Goal: Task Accomplishment & Management: Manage account settings

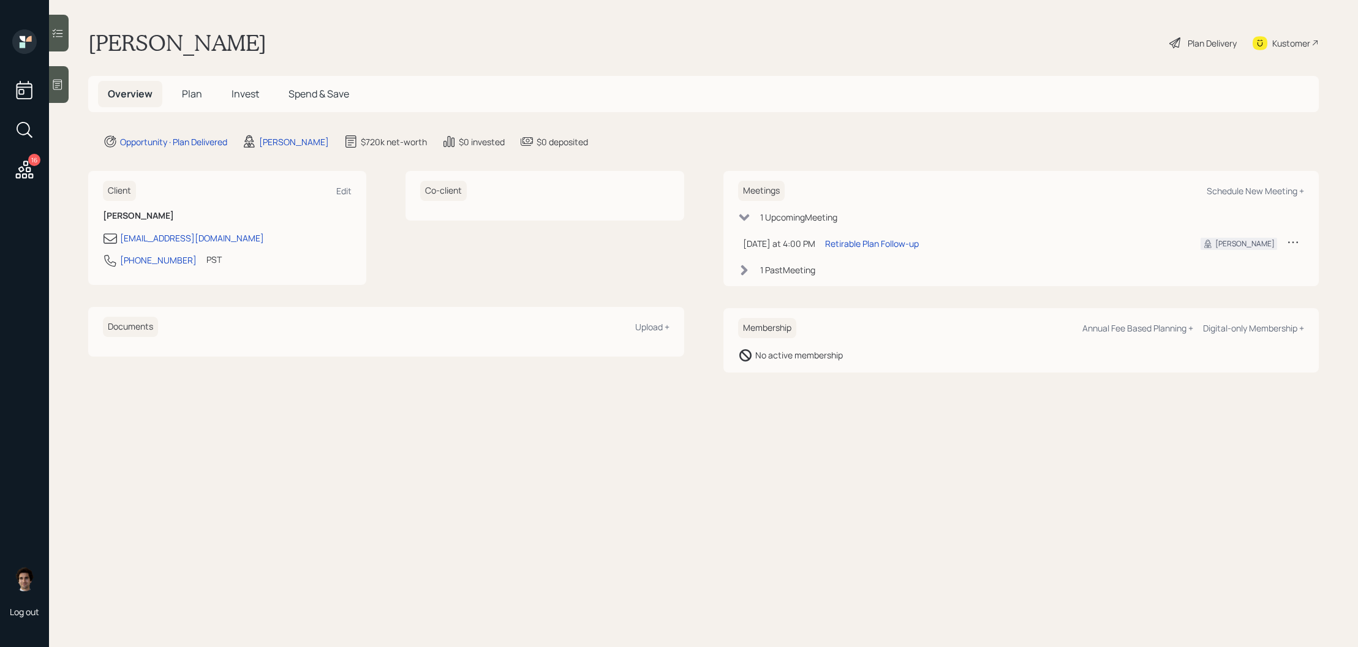
click at [190, 86] on h5 "Plan" at bounding box center [192, 94] width 40 height 26
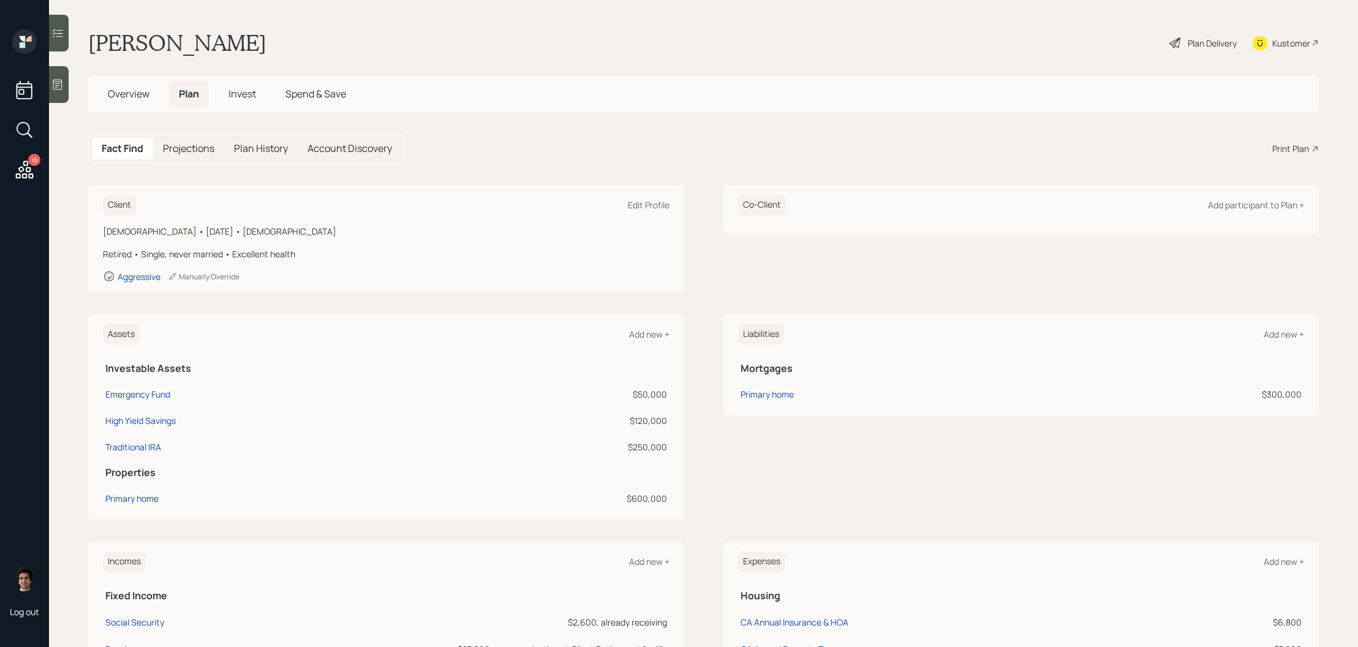
click at [1195, 42] on div "Plan Delivery" at bounding box center [1212, 43] width 49 height 13
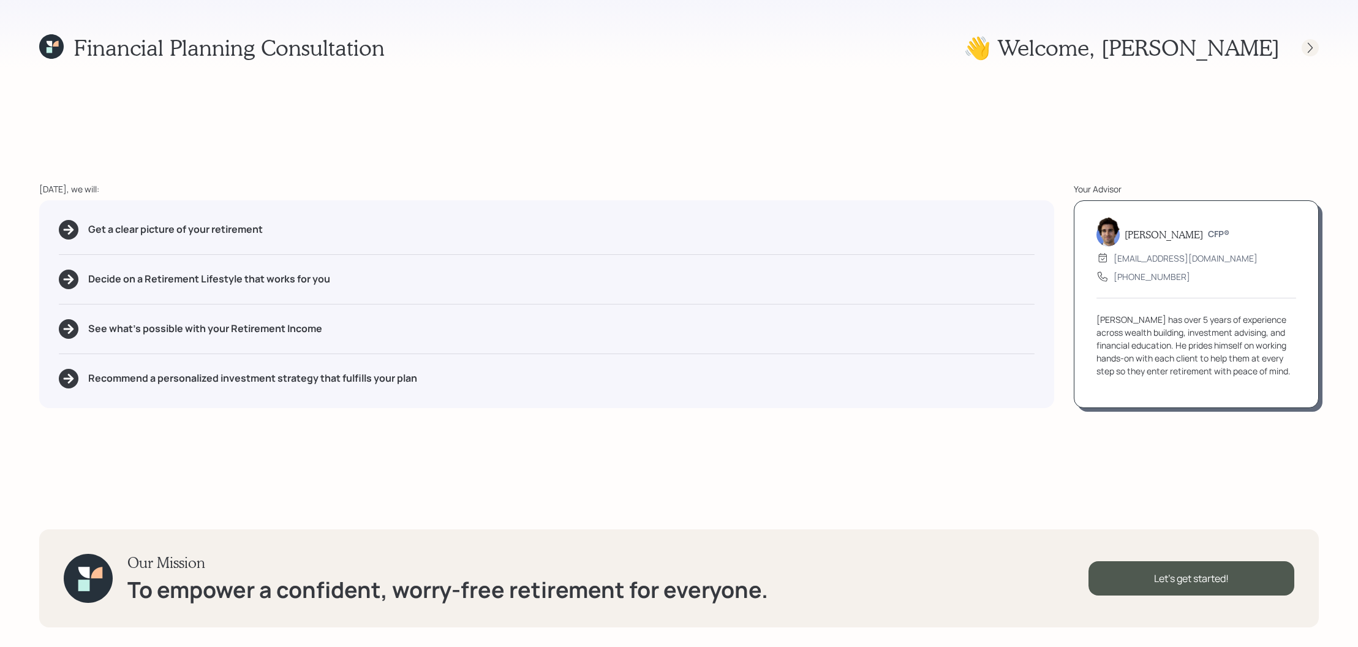
click at [1308, 48] on icon at bounding box center [1310, 48] width 12 height 12
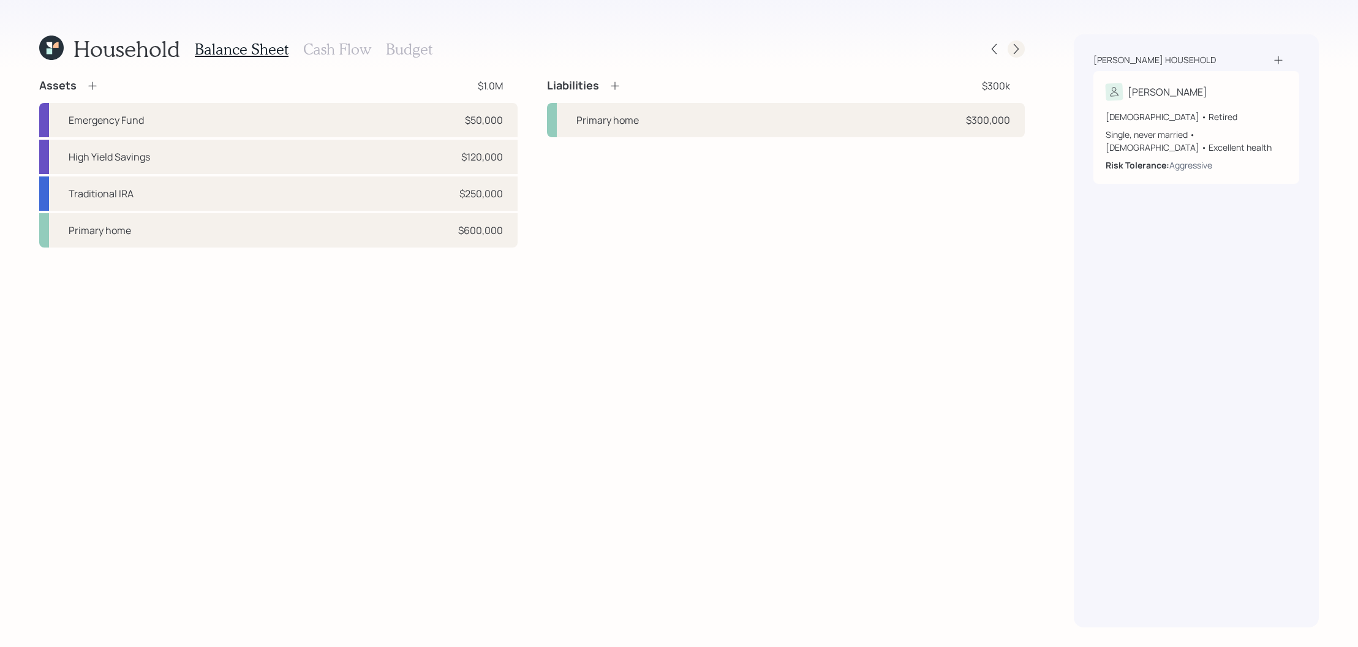
click at [1015, 48] on icon at bounding box center [1016, 49] width 12 height 12
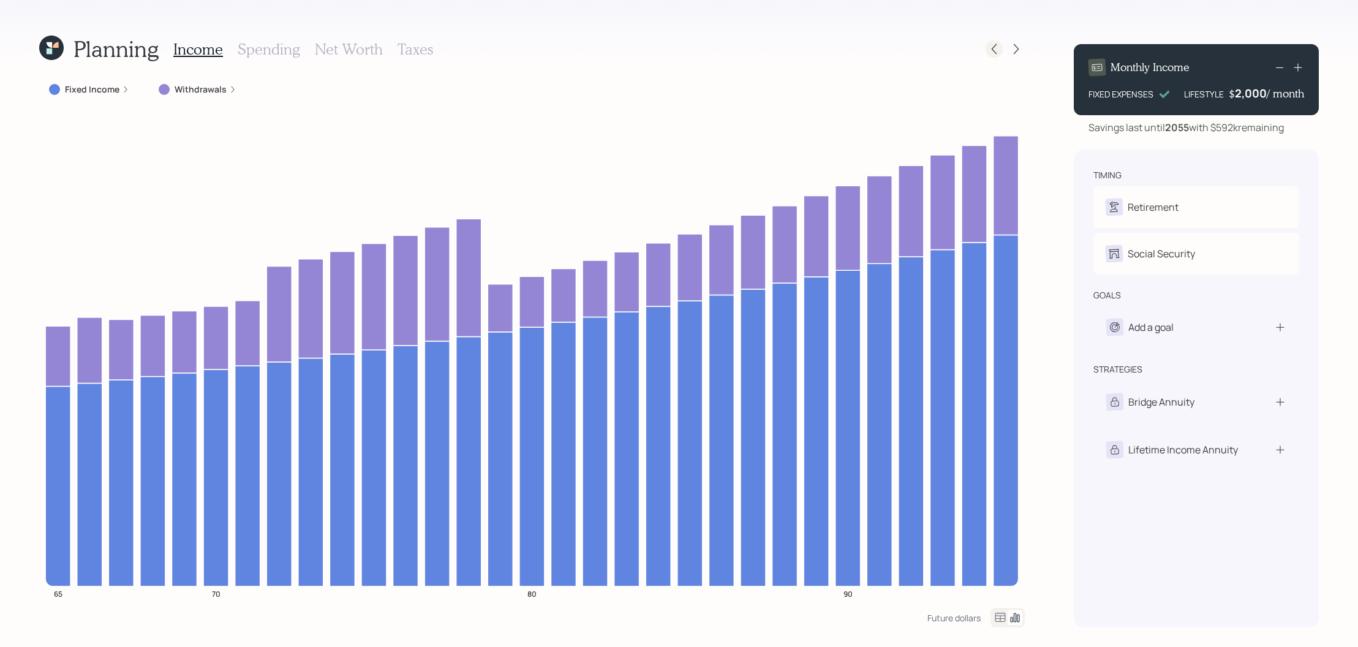
click at [998, 55] on icon at bounding box center [994, 49] width 12 height 12
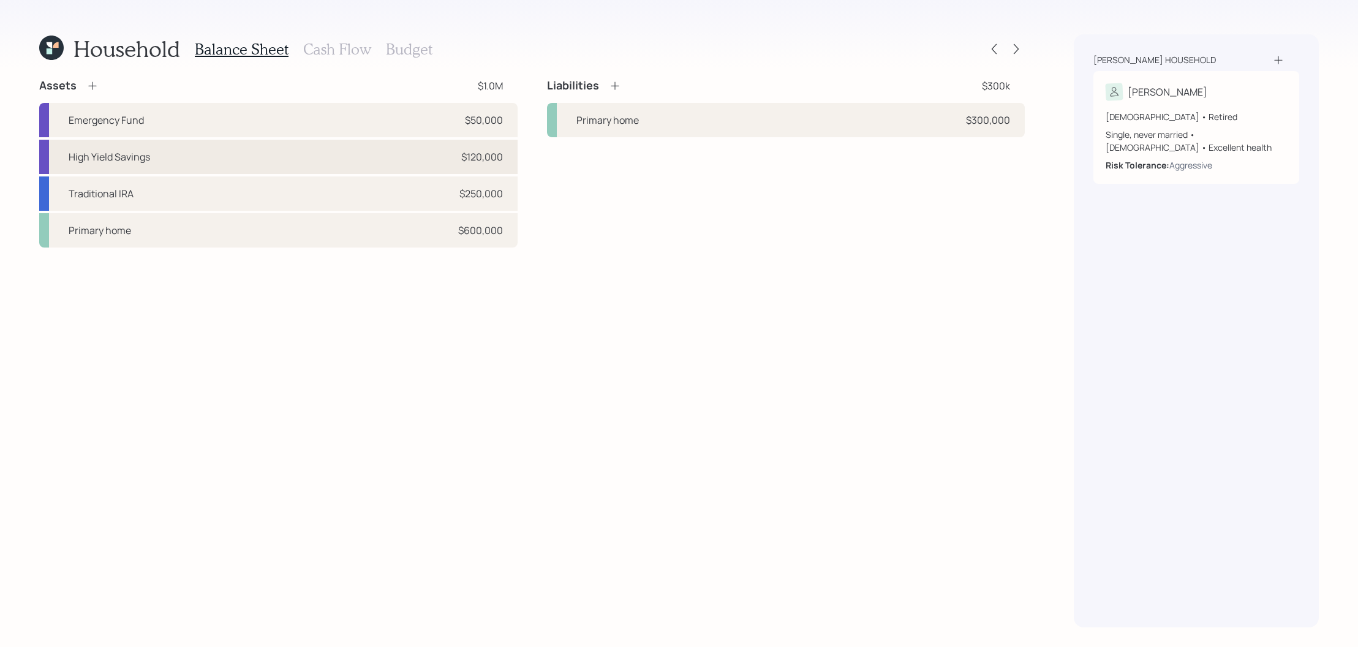
click at [408, 157] on div "High Yield Savings $120,000" at bounding box center [278, 157] width 478 height 34
select select "cash"
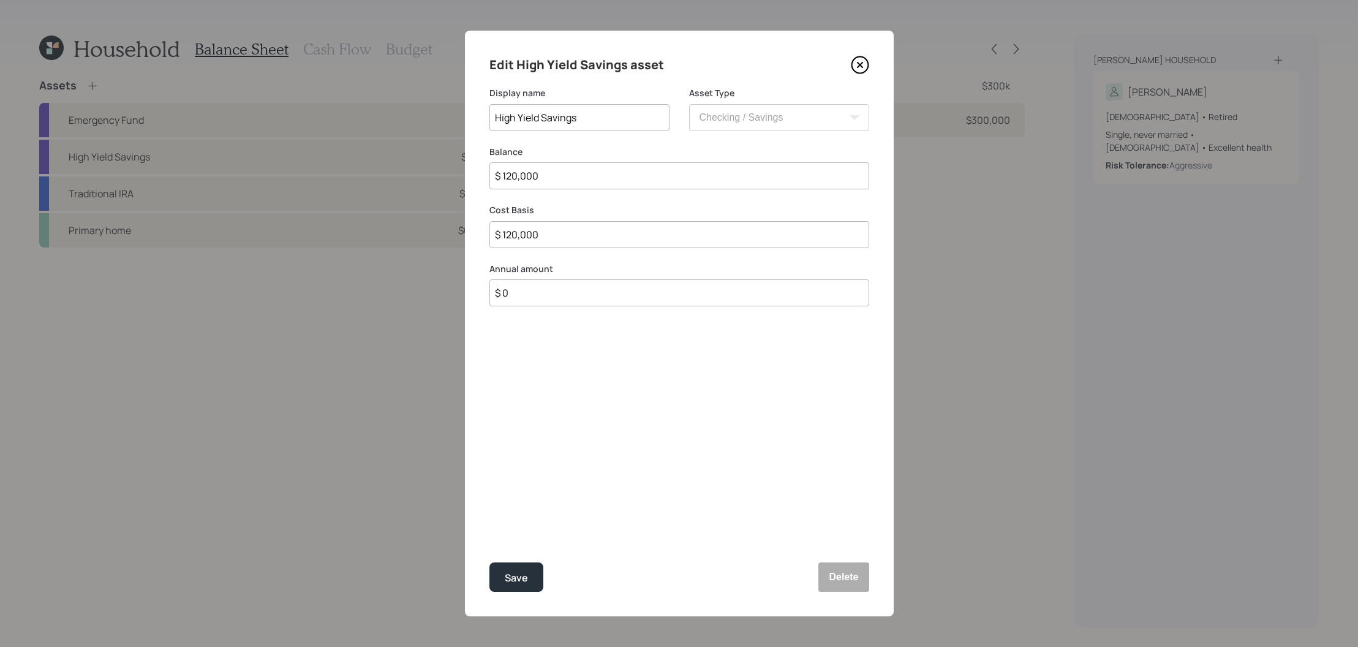
click at [862, 74] on icon at bounding box center [860, 65] width 18 height 18
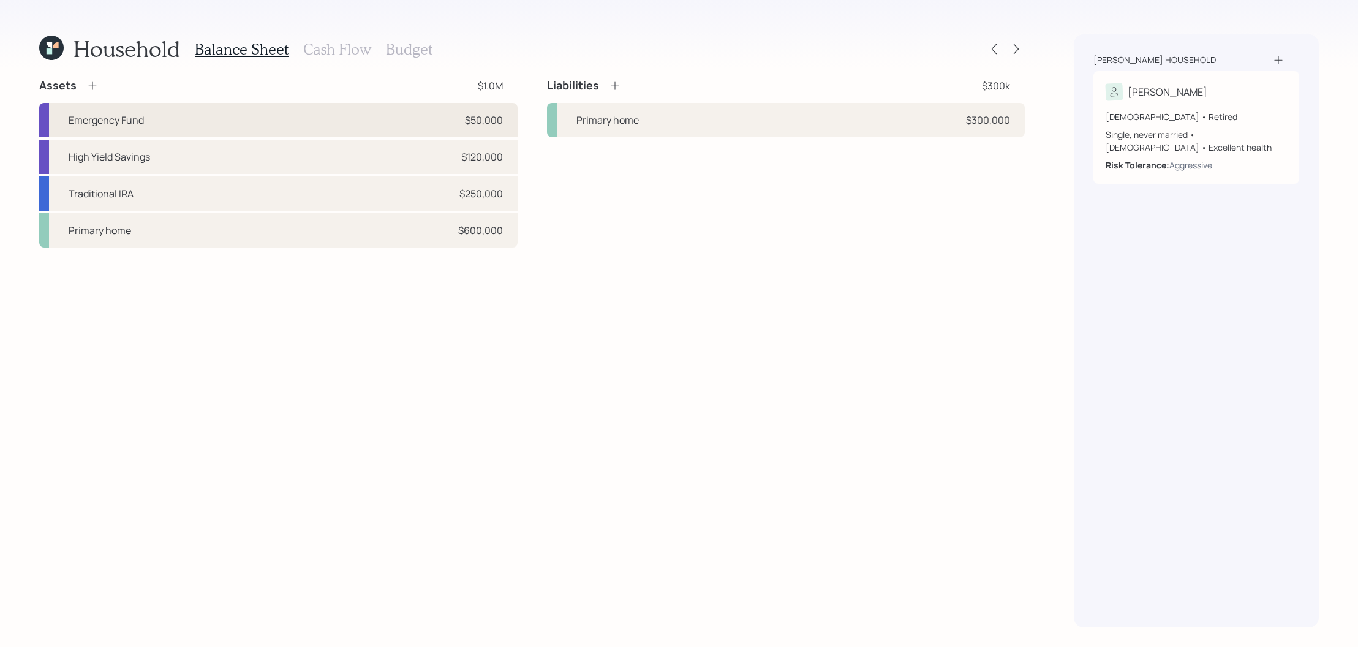
click at [236, 107] on div "Emergency Fund $50,000" at bounding box center [278, 120] width 478 height 34
select select "emergency_fund"
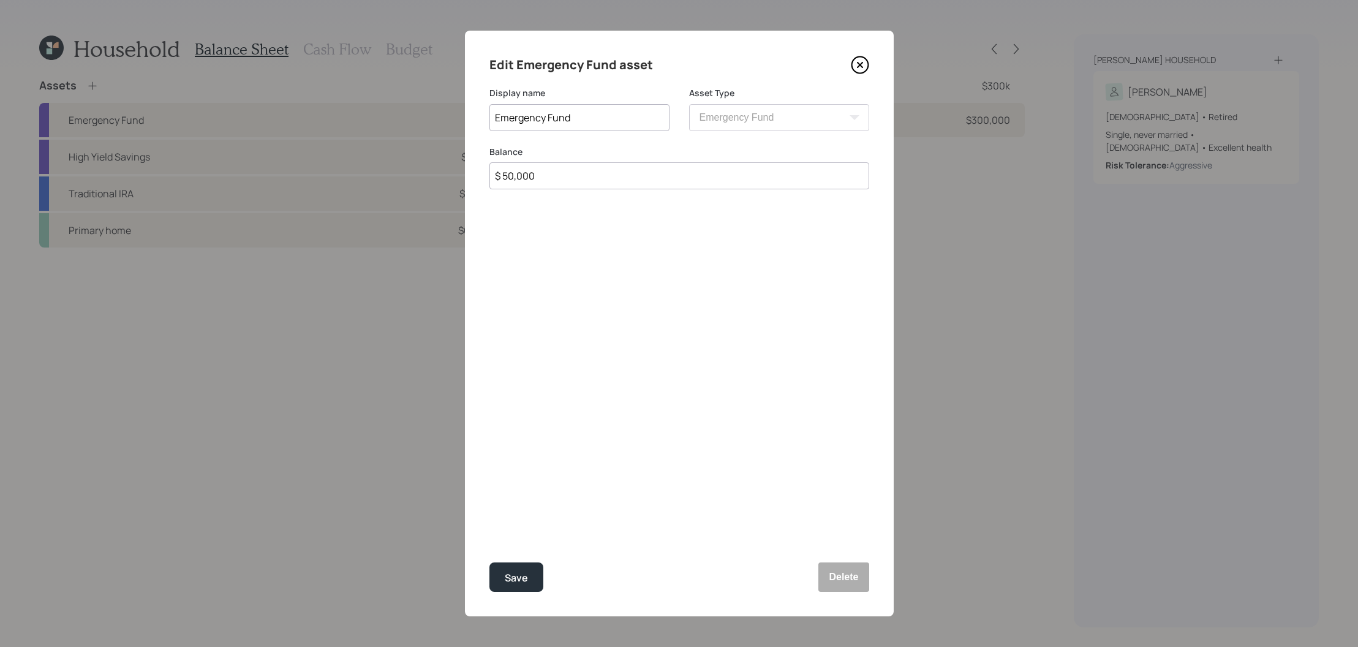
click at [866, 64] on icon at bounding box center [860, 65] width 18 height 18
